Goal: Find specific page/section: Find specific page/section

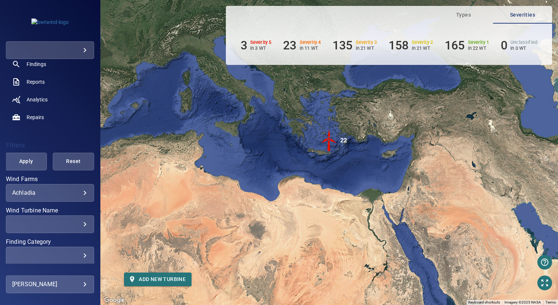
scroll to position [79, 0]
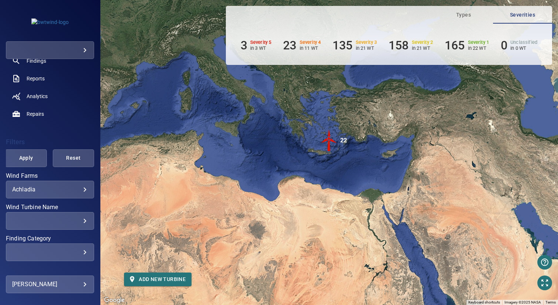
click at [52, 192] on body "**********" at bounding box center [279, 152] width 558 height 305
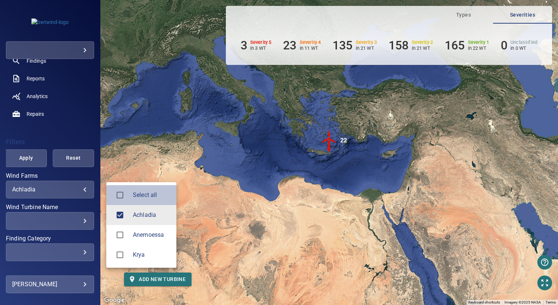
click at [129, 198] on div at bounding box center [122, 194] width 21 height 15
type input "**********"
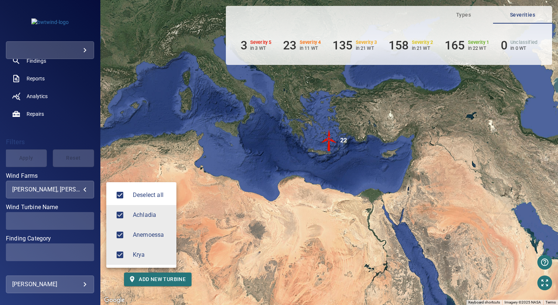
click at [206, 167] on div at bounding box center [279, 152] width 558 height 305
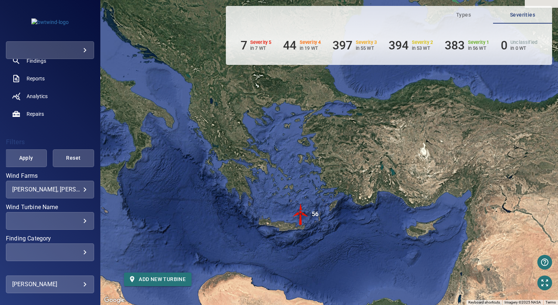
drag, startPoint x: 309, startPoint y: 156, endPoint x: 200, endPoint y: 237, distance: 136.0
click at [200, 237] on div "To activate drag with keyboard, press Alt + Enter. Once in keyboard drag state,…" at bounding box center [328, 152] width 457 height 305
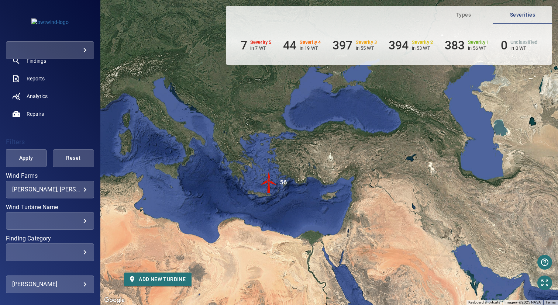
drag, startPoint x: 255, startPoint y: 177, endPoint x: 273, endPoint y: 139, distance: 42.9
click at [273, 139] on div "To activate drag with keyboard, press Alt + Enter. Once in keyboard drag state,…" at bounding box center [328, 152] width 457 height 305
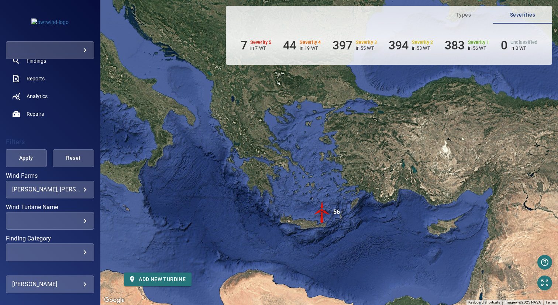
drag, startPoint x: 230, startPoint y: 170, endPoint x: 271, endPoint y: 157, distance: 43.4
click at [271, 157] on div "To activate drag with keyboard, press Alt + Enter. Once in keyboard drag state,…" at bounding box center [328, 152] width 457 height 305
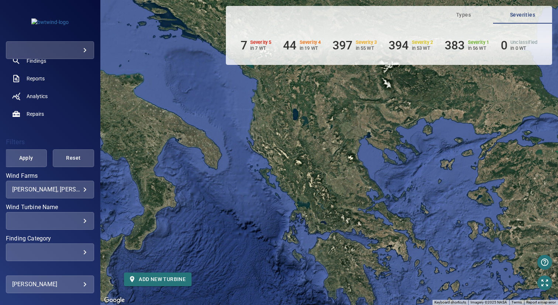
drag, startPoint x: 271, startPoint y: 149, endPoint x: 374, endPoint y: 225, distance: 127.7
click at [374, 225] on div "To activate drag with keyboard, press Alt + Enter. Once in keyboard drag state,…" at bounding box center [328, 152] width 457 height 305
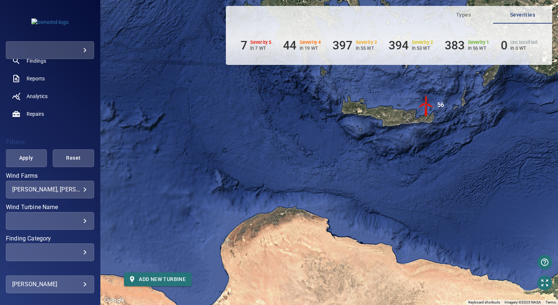
drag, startPoint x: 368, startPoint y: 231, endPoint x: 320, endPoint y: -19, distance: 254.7
click at [320, 0] on html "**********" at bounding box center [279, 152] width 558 height 305
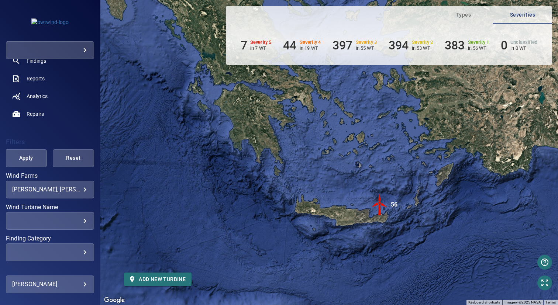
drag, startPoint x: 408, startPoint y: 149, endPoint x: 368, endPoint y: 157, distance: 40.1
click at [363, 177] on div "To activate drag with keyboard, press Alt + Enter. Once in keyboard drag state,…" at bounding box center [328, 152] width 457 height 305
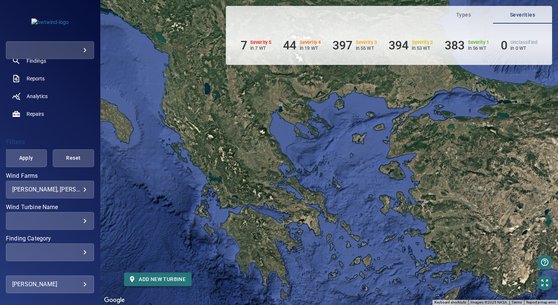
drag, startPoint x: 376, startPoint y: 118, endPoint x: 382, endPoint y: 243, distance: 124.5
click at [382, 243] on div "To activate drag with keyboard, press Alt + Enter. Once in keyboard drag state,…" at bounding box center [328, 152] width 457 height 305
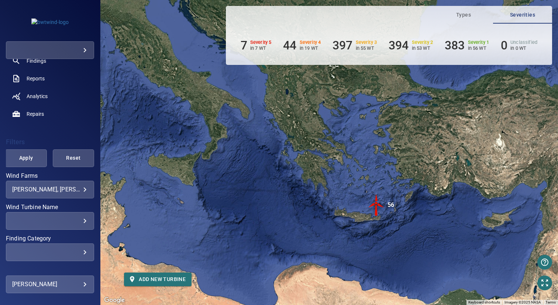
drag, startPoint x: 360, startPoint y: 187, endPoint x: 356, endPoint y: 135, distance: 52.1
click at [356, 135] on div "To activate drag with keyboard, press Alt + Enter. Once in keyboard drag state,…" at bounding box center [328, 152] width 457 height 305
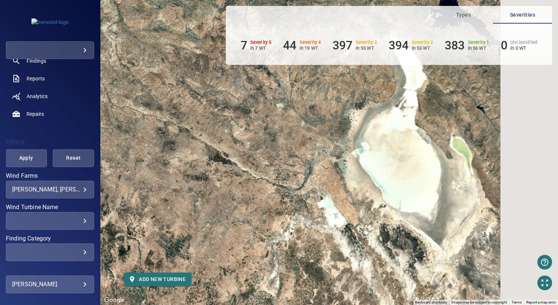
drag, startPoint x: 513, startPoint y: 141, endPoint x: 391, endPoint y: 174, distance: 126.4
click at [391, 174] on div "To activate drag with keyboard, press Alt + Enter. Once in keyboard drag state,…" at bounding box center [328, 152] width 457 height 305
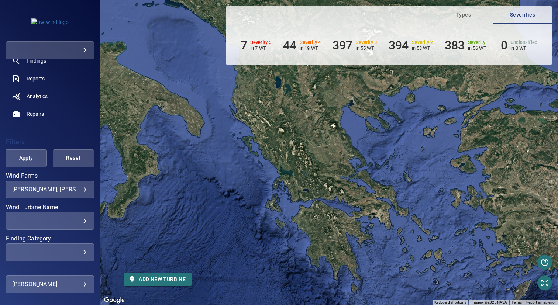
drag, startPoint x: 333, startPoint y: 117, endPoint x: 354, endPoint y: 191, distance: 77.5
click at [354, 191] on div "To activate drag with keyboard, press Alt + Enter. Once in keyboard drag state,…" at bounding box center [328, 152] width 457 height 305
